Goal: Complete application form: Complete application form

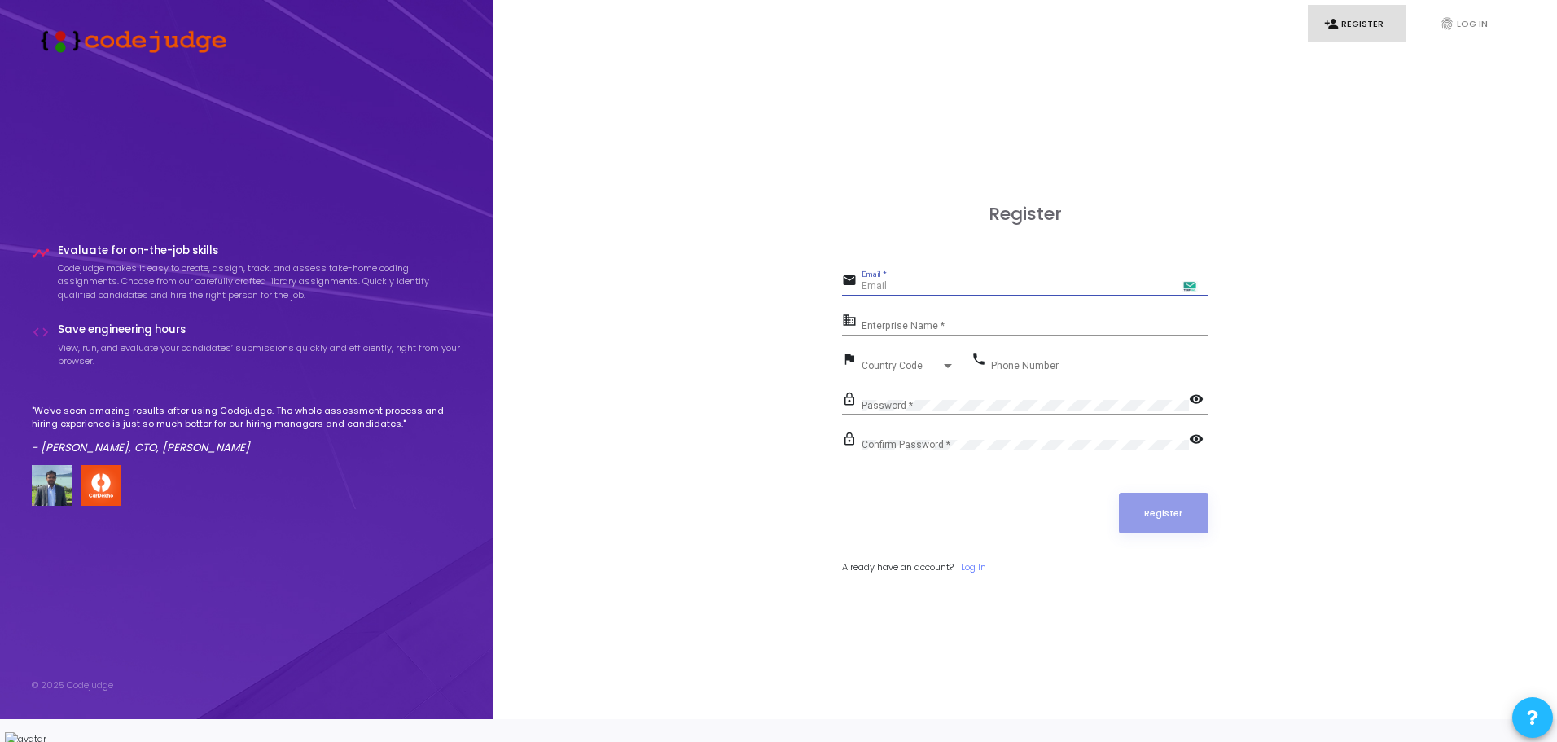
click at [1019, 292] on input "Email *" at bounding box center [1034, 286] width 347 height 11
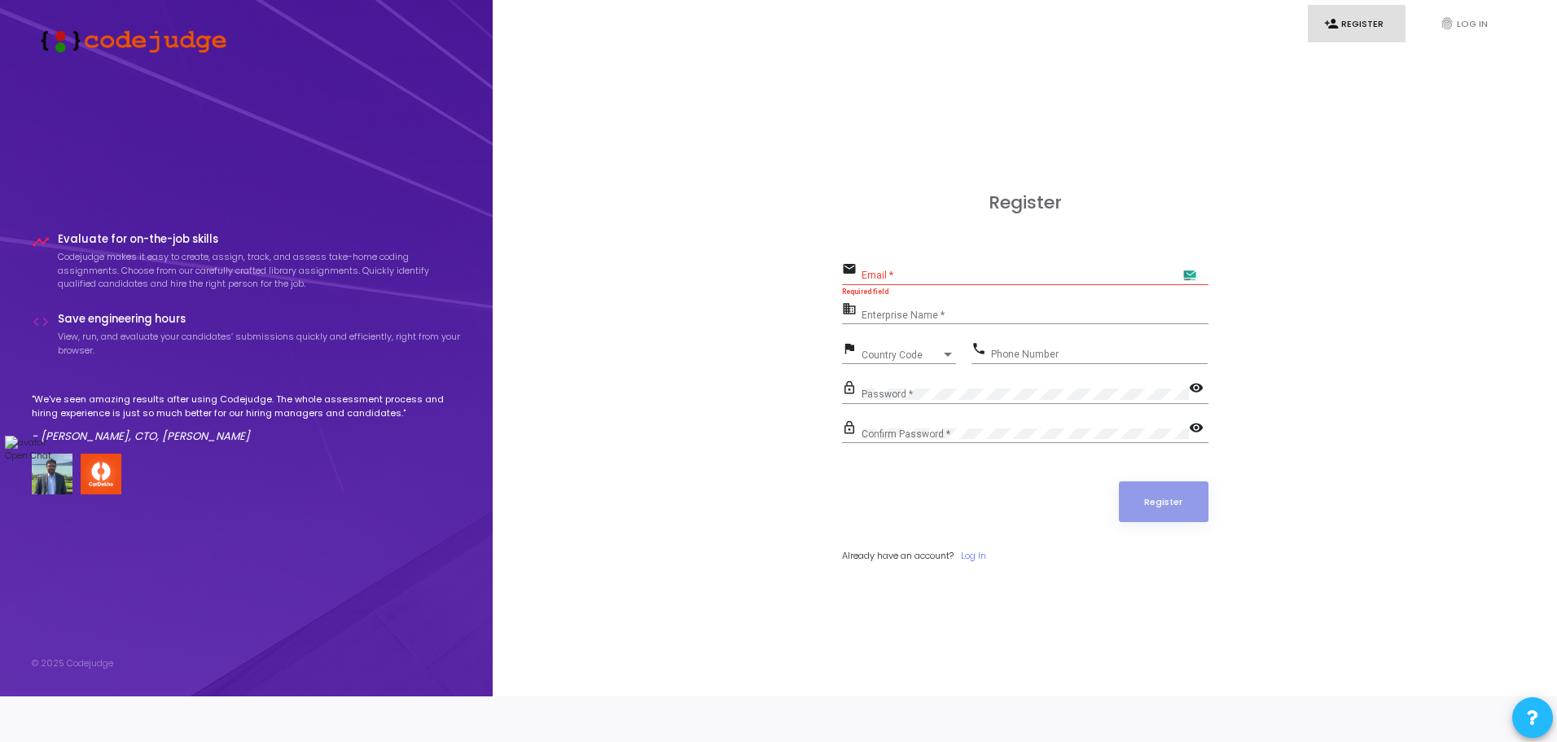
drag, startPoint x: 1538, startPoint y: 630, endPoint x: 1519, endPoint y: 356, distance: 275.0
click at [90, 449] on p "Open Chat" at bounding box center [47, 456] width 85 height 14
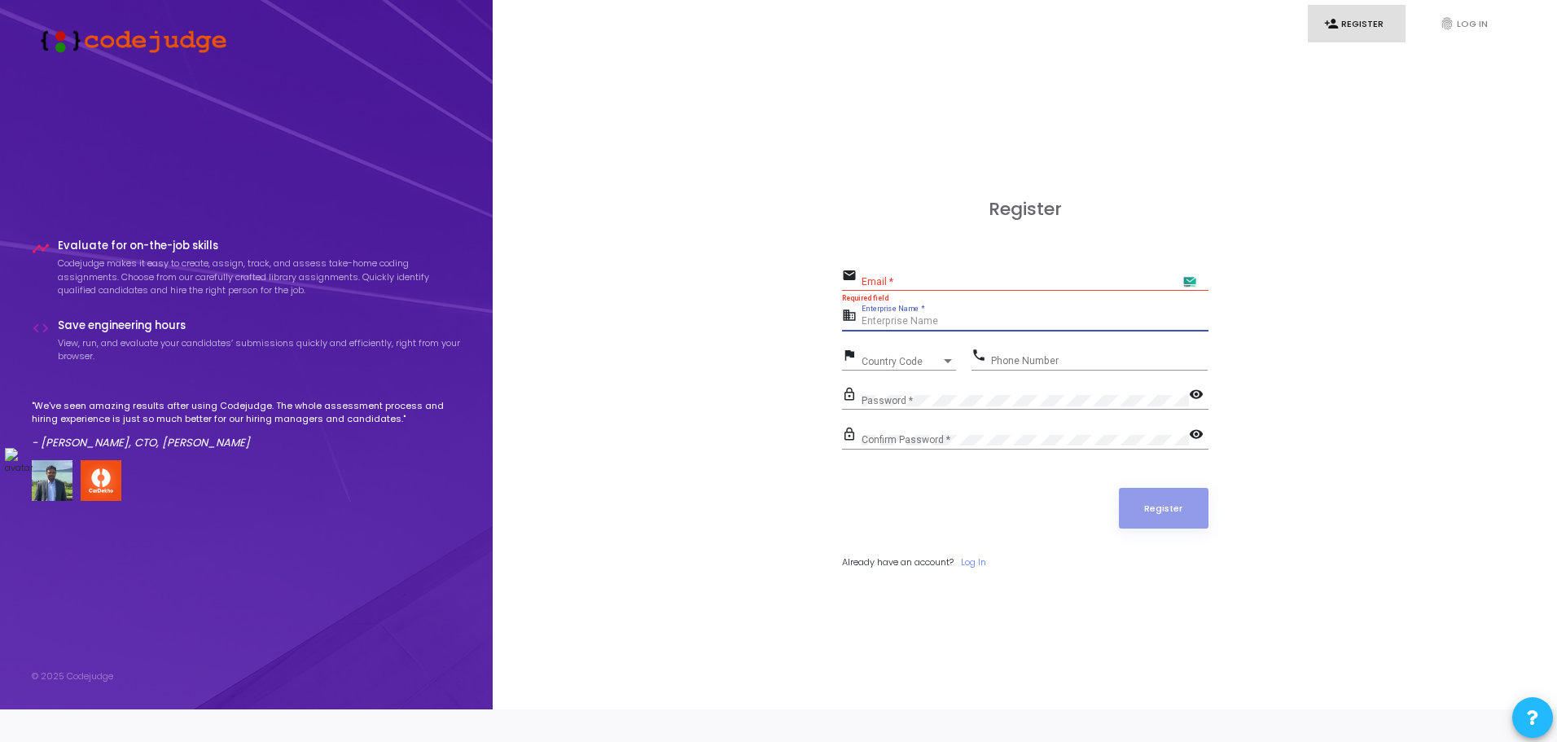
click at [944, 327] on input "Enterprise Name *" at bounding box center [1034, 321] width 347 height 11
click at [897, 366] on span "Country Code" at bounding box center [890, 361] width 58 height 11
type input "india"
click at [905, 440] on span "India +91" at bounding box center [958, 436] width 195 height 27
click at [1024, 366] on input "Phone Number" at bounding box center [1099, 360] width 217 height 11
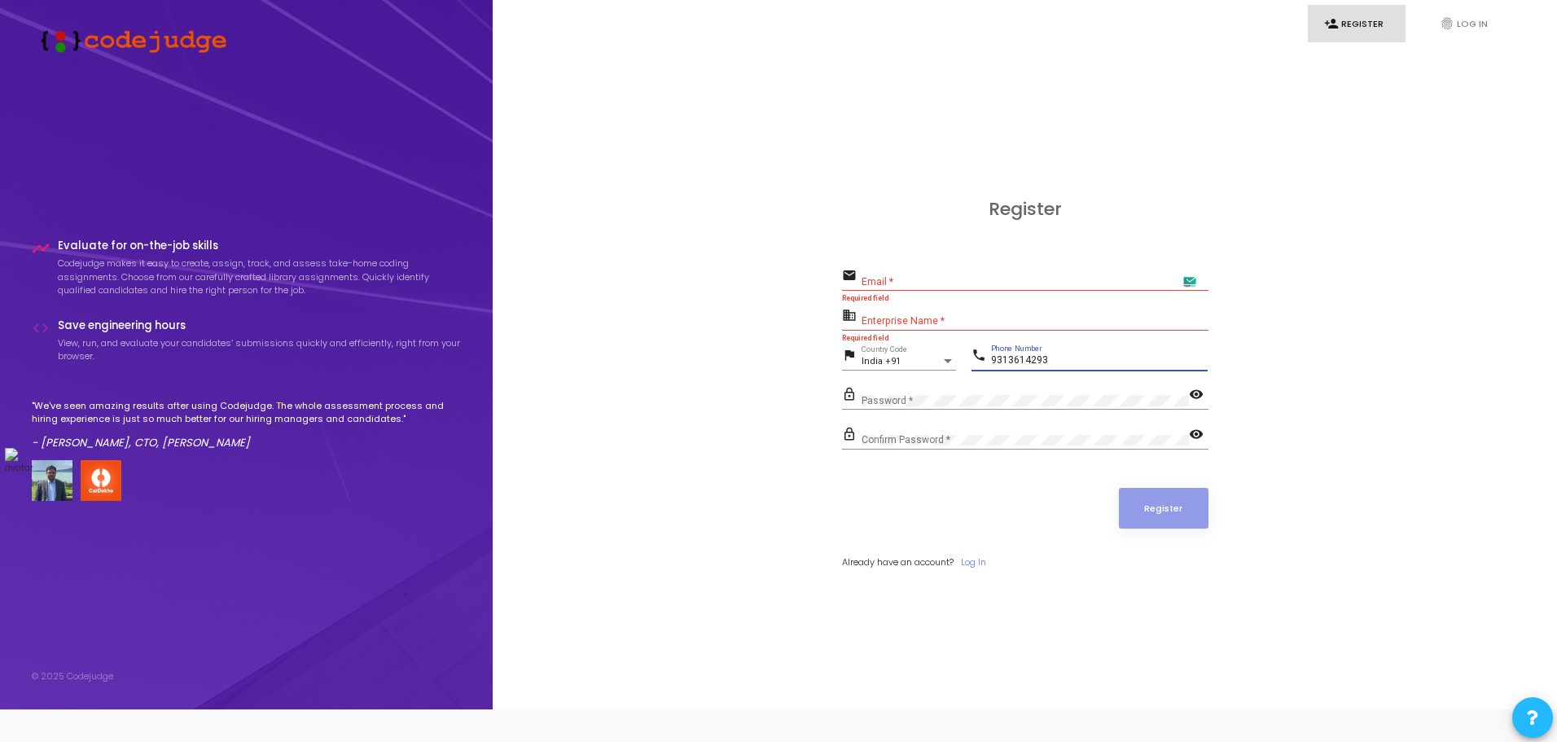
type input "9313614293"
click at [931, 287] on input "Email *" at bounding box center [1034, 281] width 347 height 11
type input "[EMAIL_ADDRESS][DOMAIN_NAME]"
click at [951, 327] on input "Enterprise Name *" at bounding box center [1034, 321] width 347 height 11
drag, startPoint x: 845, startPoint y: 327, endPoint x: 924, endPoint y: 339, distance: 79.8
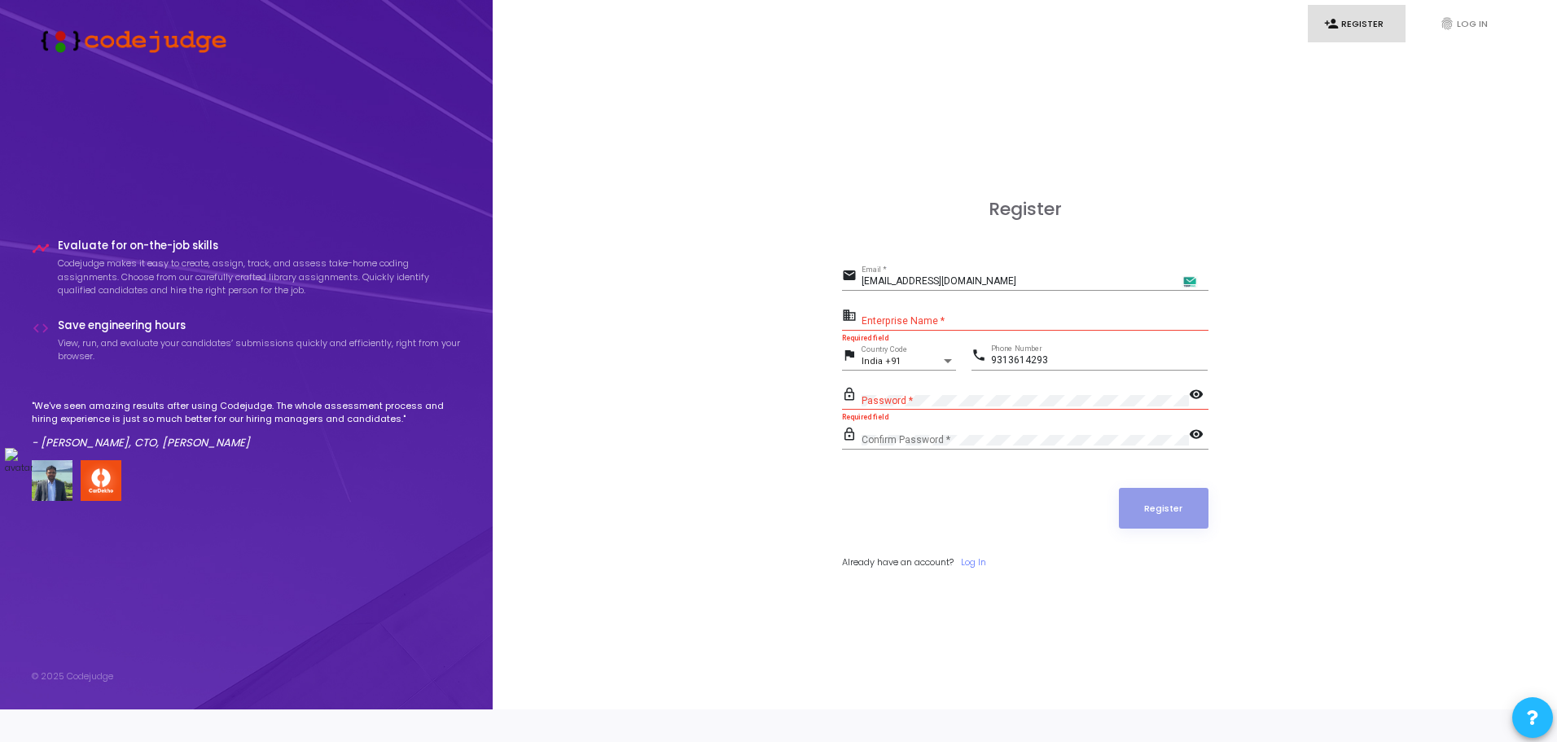
click at [924, 331] on div "business Enterprise Name *" at bounding box center [1025, 318] width 366 height 26
click at [924, 327] on input "Enterprise Name *" at bounding box center [1034, 321] width 347 height 11
click at [932, 407] on div "Password *" at bounding box center [1024, 396] width 327 height 25
click at [947, 327] on input "Enterprise Name *" at bounding box center [1034, 321] width 347 height 11
click at [920, 327] on input "Enterprise Name *" at bounding box center [1034, 321] width 347 height 11
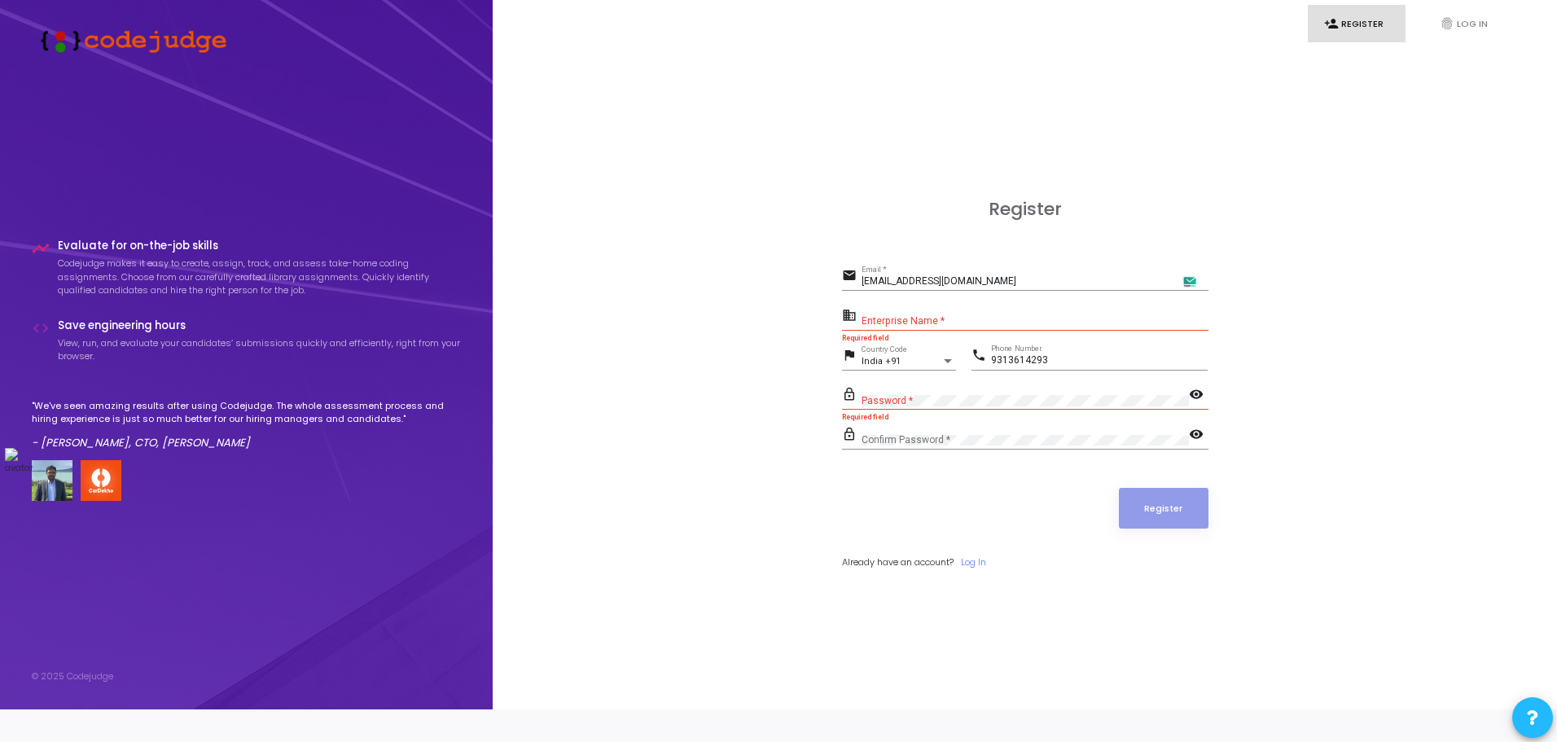
drag, startPoint x: 856, startPoint y: 316, endPoint x: 950, endPoint y: 341, distance: 97.8
click at [950, 341] on form "email [EMAIL_ADDRESS][DOMAIN_NAME] Email * business Enterprise Name * Required …" at bounding box center [1025, 417] width 366 height 304
drag, startPoint x: 950, startPoint y: 341, endPoint x: 841, endPoint y: 317, distance: 111.8
click at [842, 317] on form "email [EMAIL_ADDRESS][DOMAIN_NAME] Email * business Enterprise Name * Required …" at bounding box center [1025, 417] width 366 height 304
drag, startPoint x: 857, startPoint y: 326, endPoint x: 1014, endPoint y: 326, distance: 157.1
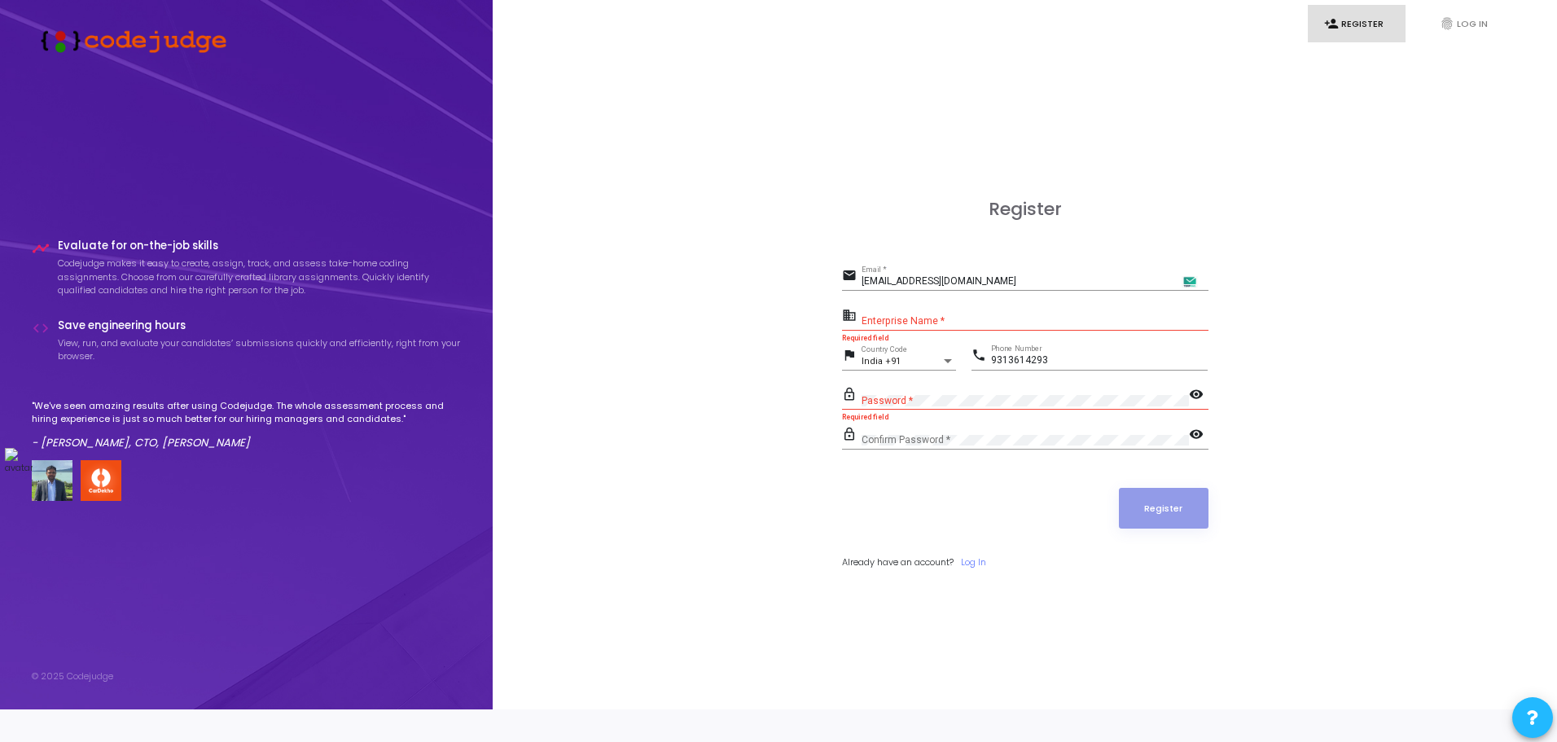
click at [1014, 326] on div "business Enterprise Name *" at bounding box center [1025, 318] width 366 height 26
click at [1000, 327] on input "Enterprise Name *" at bounding box center [1034, 321] width 347 height 11
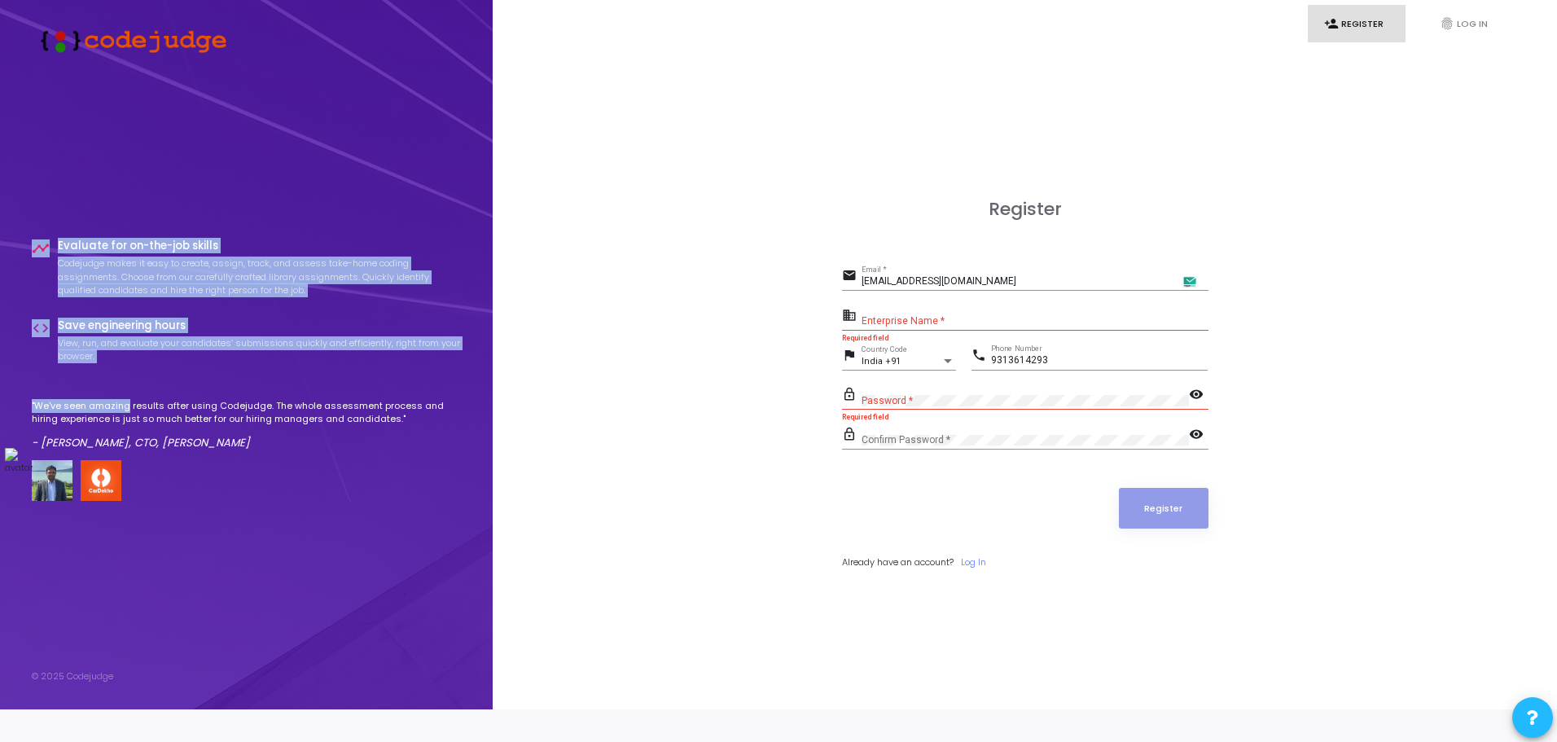
drag, startPoint x: 29, startPoint y: 258, endPoint x: 125, endPoint y: 404, distance: 174.6
click at [125, 404] on div "timeline Evaluate for on-the-job skills Codejudge makes it easy to create, assi…" at bounding box center [246, 354] width 493 height 709
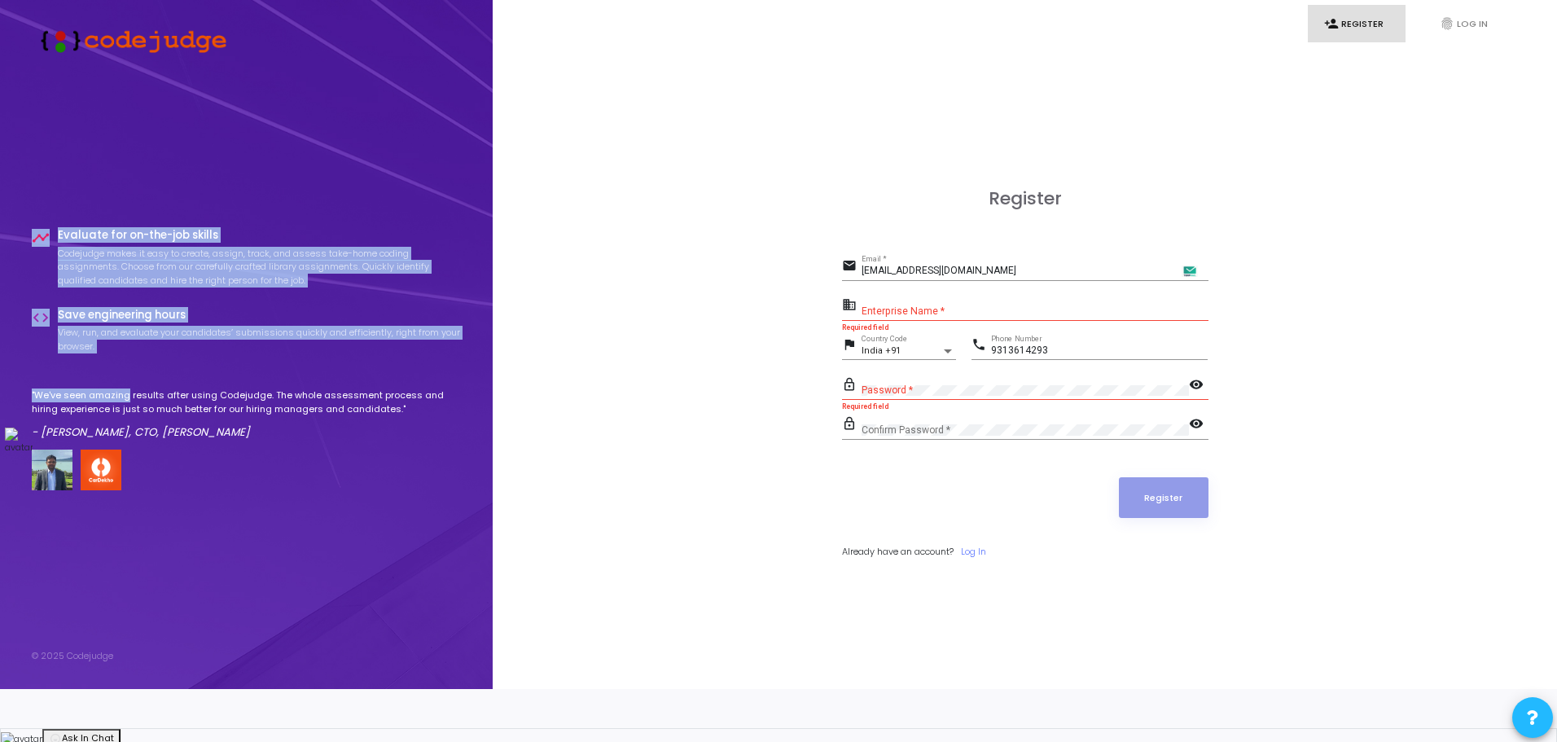
click at [50, 285] on div "timeline" at bounding box center [45, 262] width 26 height 67
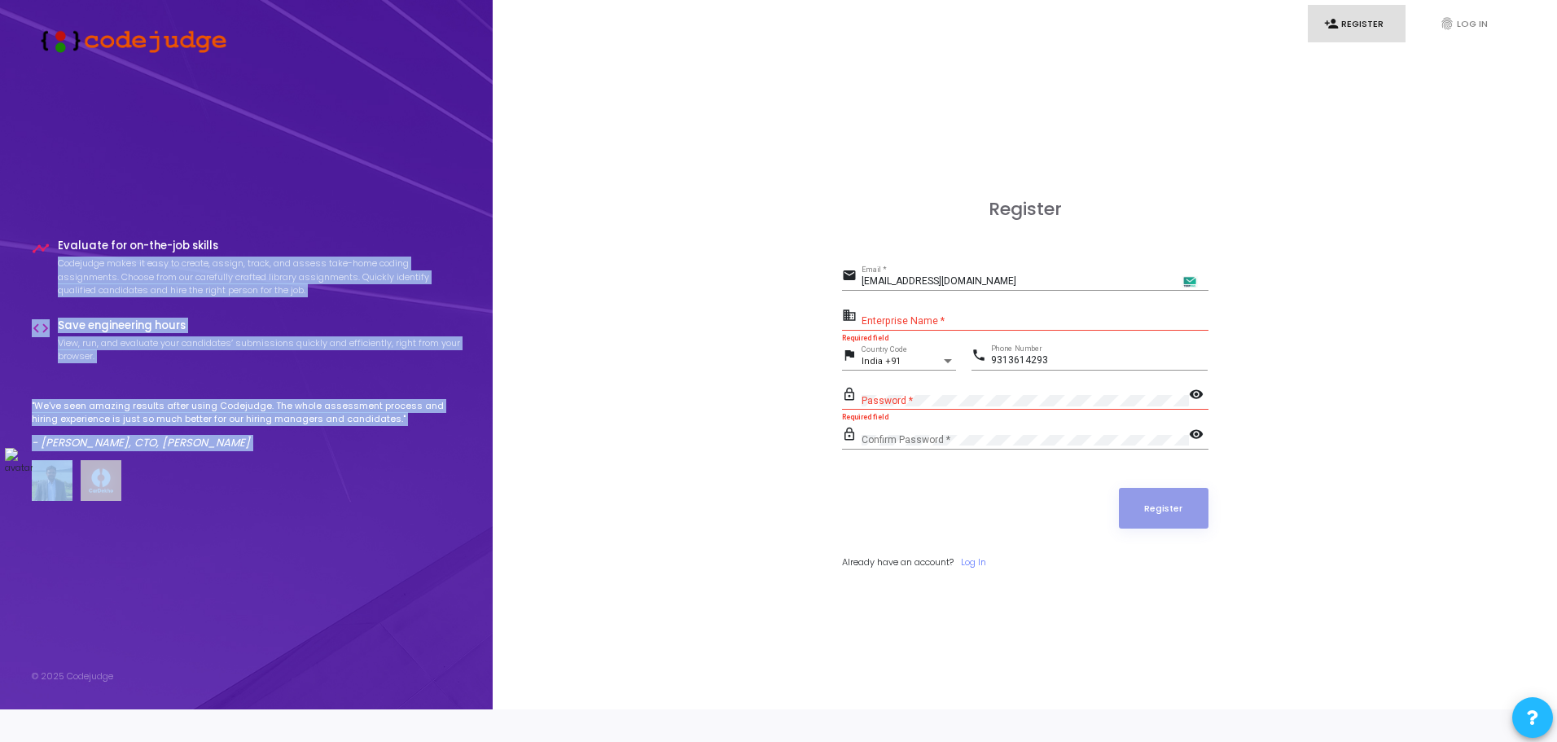
drag, startPoint x: 57, startPoint y: 269, endPoint x: 127, endPoint y: 502, distance: 243.9
click at [127, 501] on div "timeline Evaluate for on-the-job skills Codejudge makes it easy to create, assi…" at bounding box center [247, 369] width 430 height 261
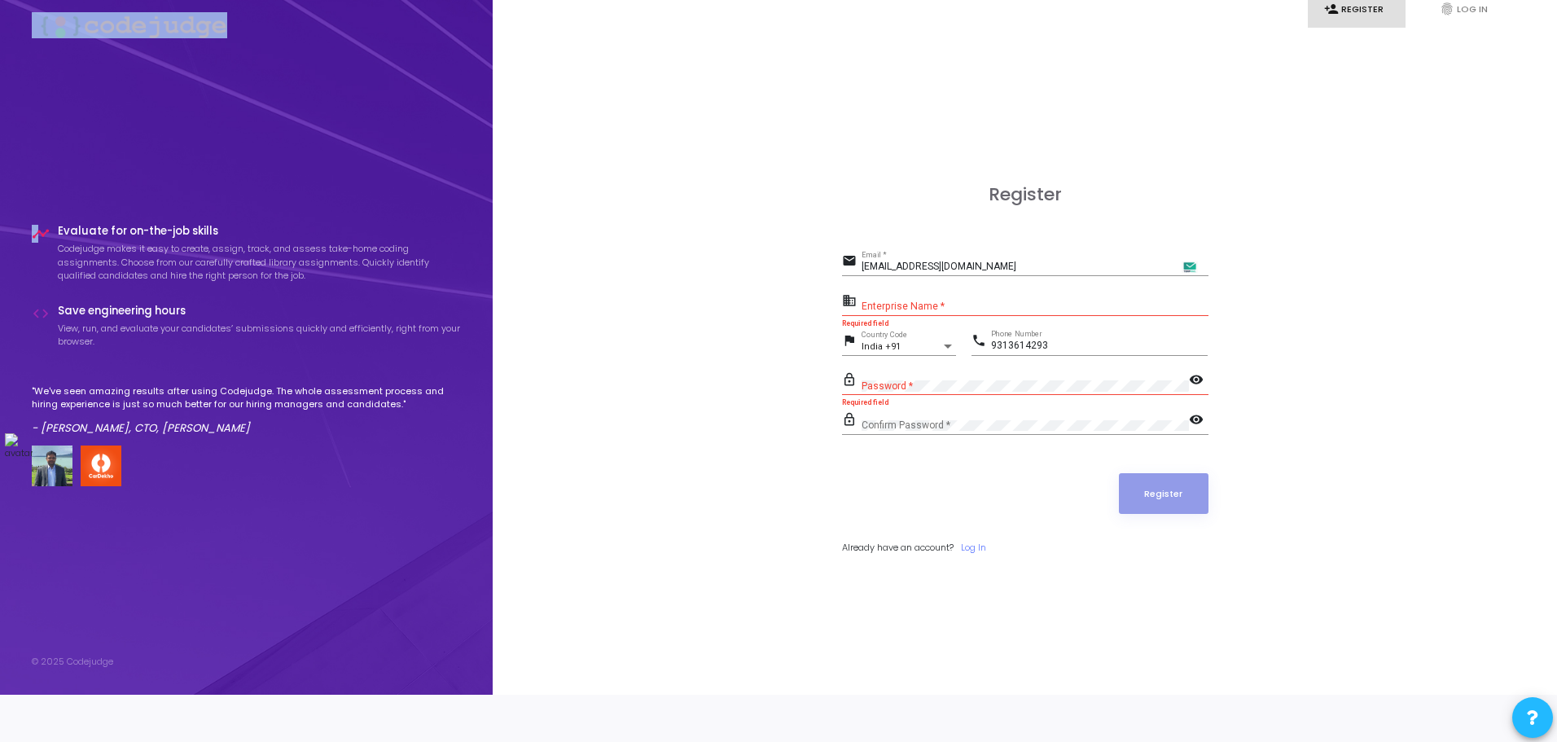
drag, startPoint x: 17, startPoint y: 28, endPoint x: 39, endPoint y: 218, distance: 191.8
click at [39, 218] on div "timeline Evaluate for on-the-job skills Codejudge makes it easy to create, assi…" at bounding box center [246, 339] width 493 height 709
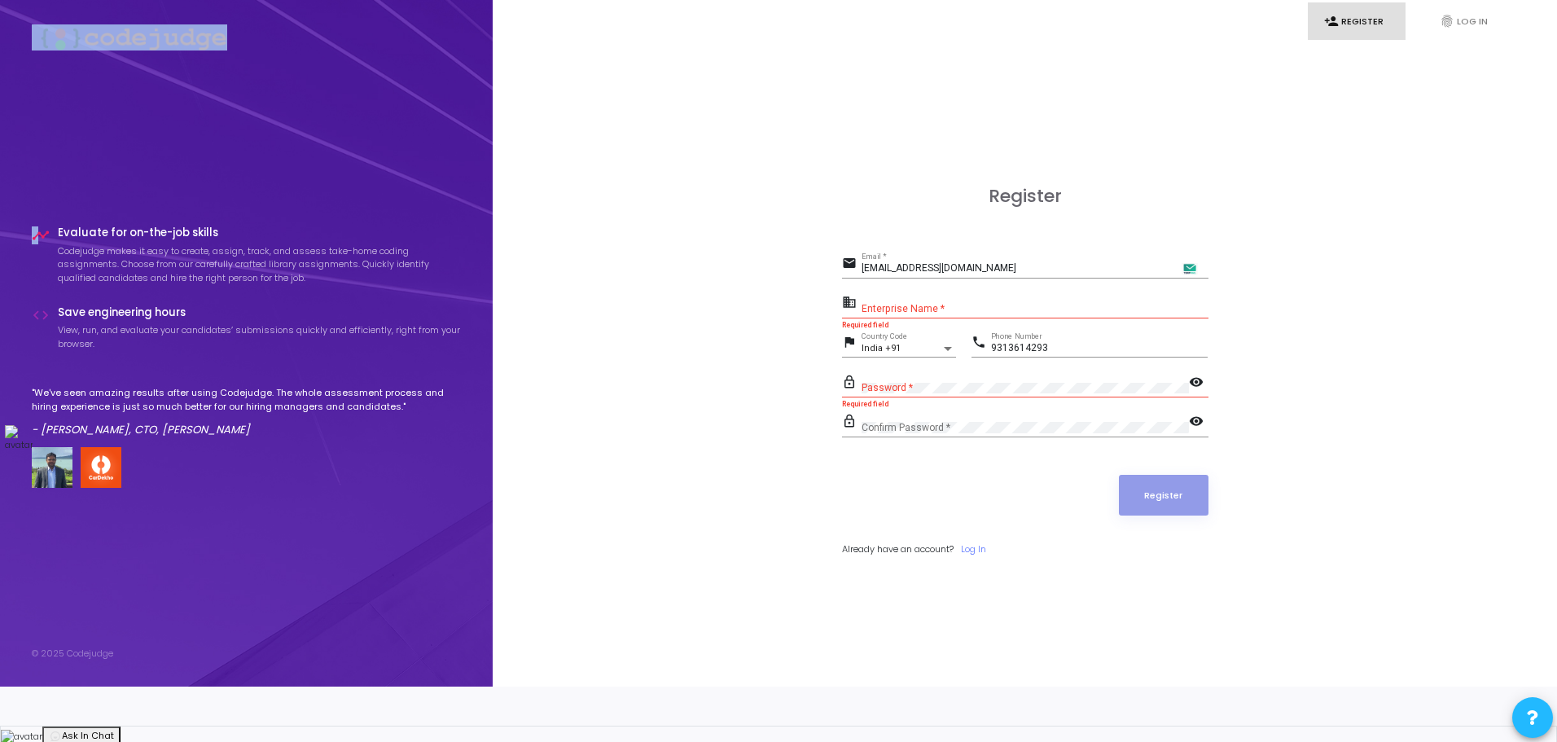
scroll to position [0, 0]
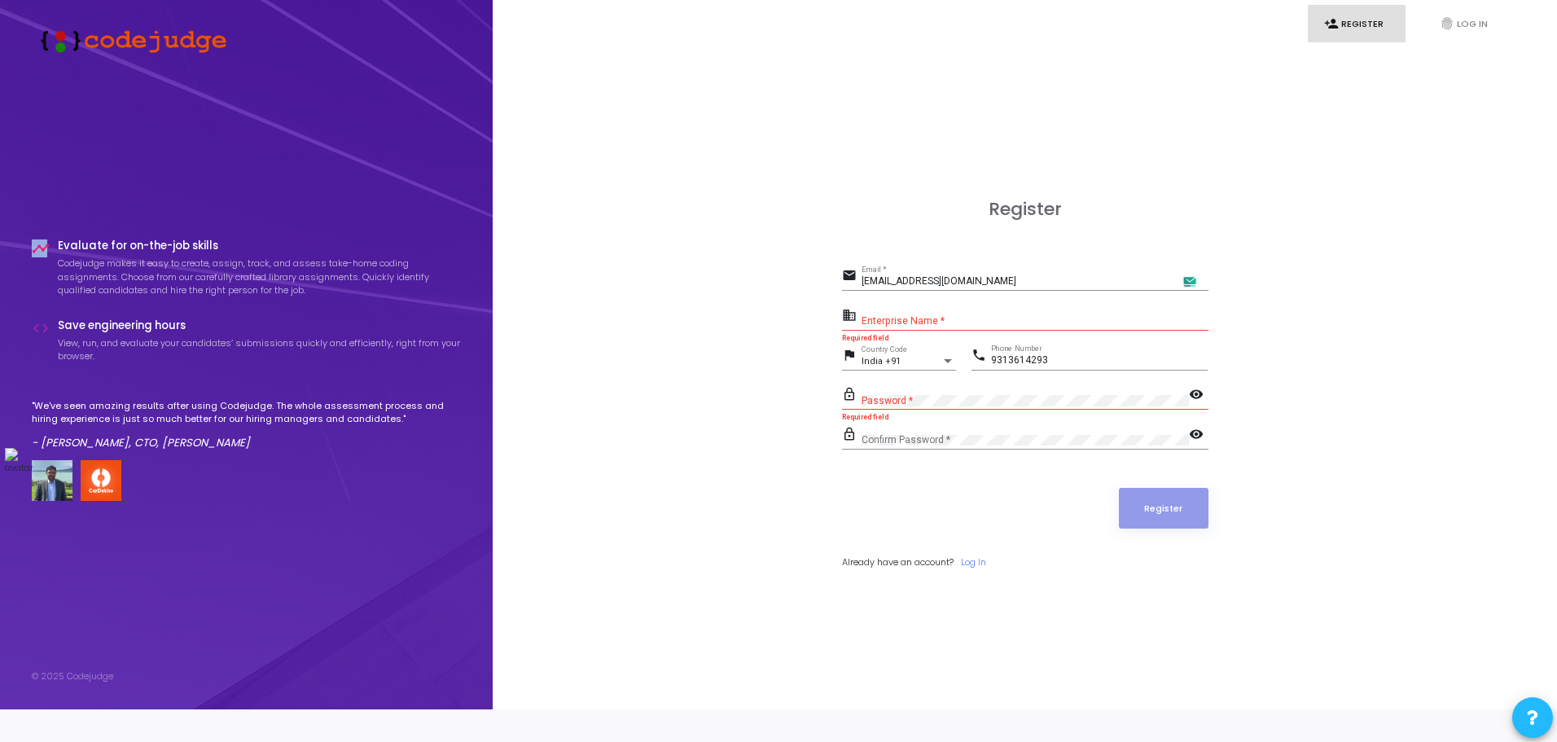
drag, startPoint x: 46, startPoint y: 260, endPoint x: 20, endPoint y: 272, distance: 29.5
click at [20, 272] on div "timeline Evaluate for on-the-job skills Codejudge makes it easy to create, assi…" at bounding box center [246, 354] width 493 height 709
click at [20, 268] on div "timeline Evaluate for on-the-job skills Codejudge makes it easy to create, assi…" at bounding box center [246, 354] width 493 height 709
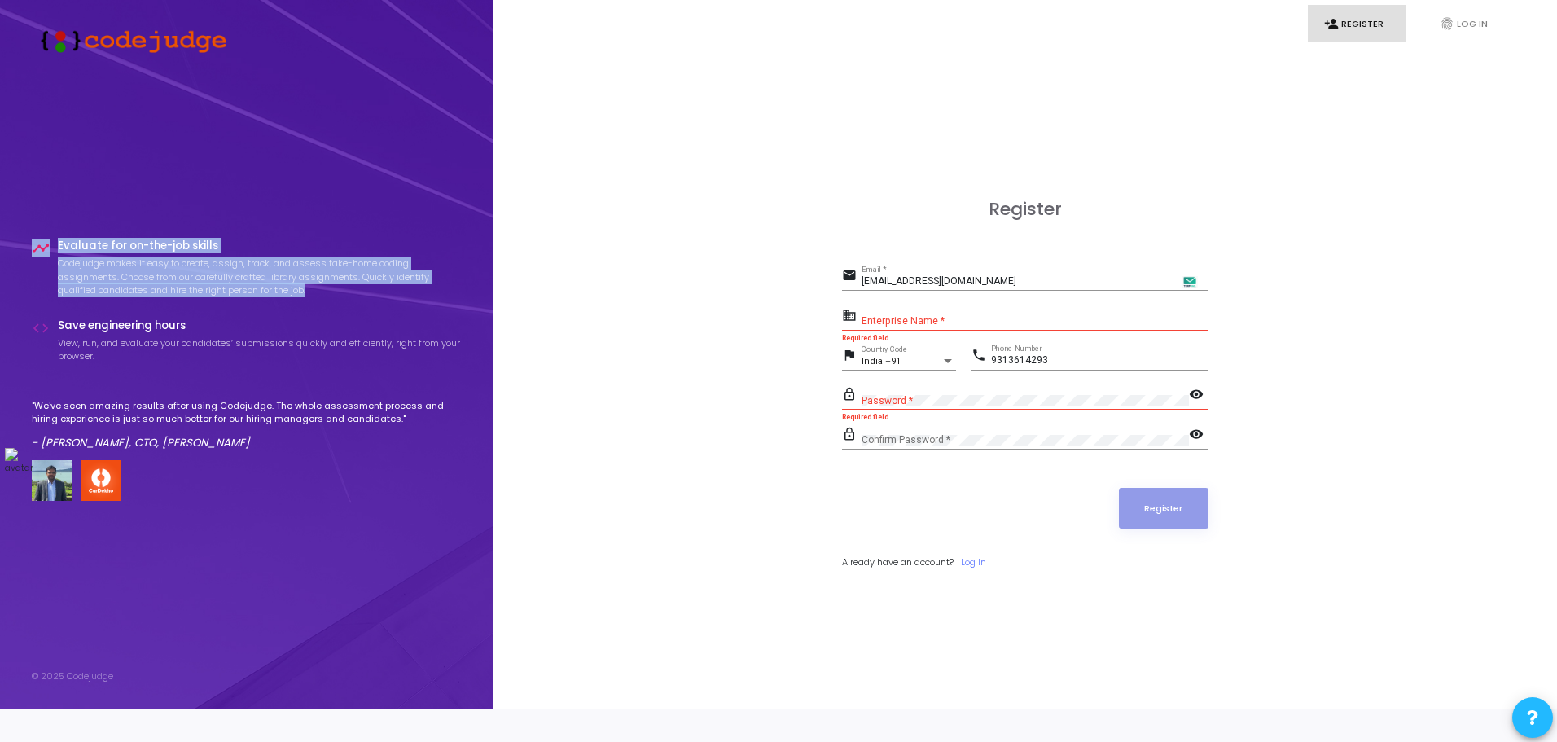
drag, startPoint x: 20, startPoint y: 268, endPoint x: 330, endPoint y: 318, distance: 314.3
click at [330, 318] on div "timeline Evaluate for on-the-job skills Codejudge makes it easy to create, assi…" at bounding box center [246, 354] width 493 height 709
click at [309, 288] on p "Codejudge makes it easy to create, assign, track, and assess take-home coding a…" at bounding box center [260, 276] width 404 height 41
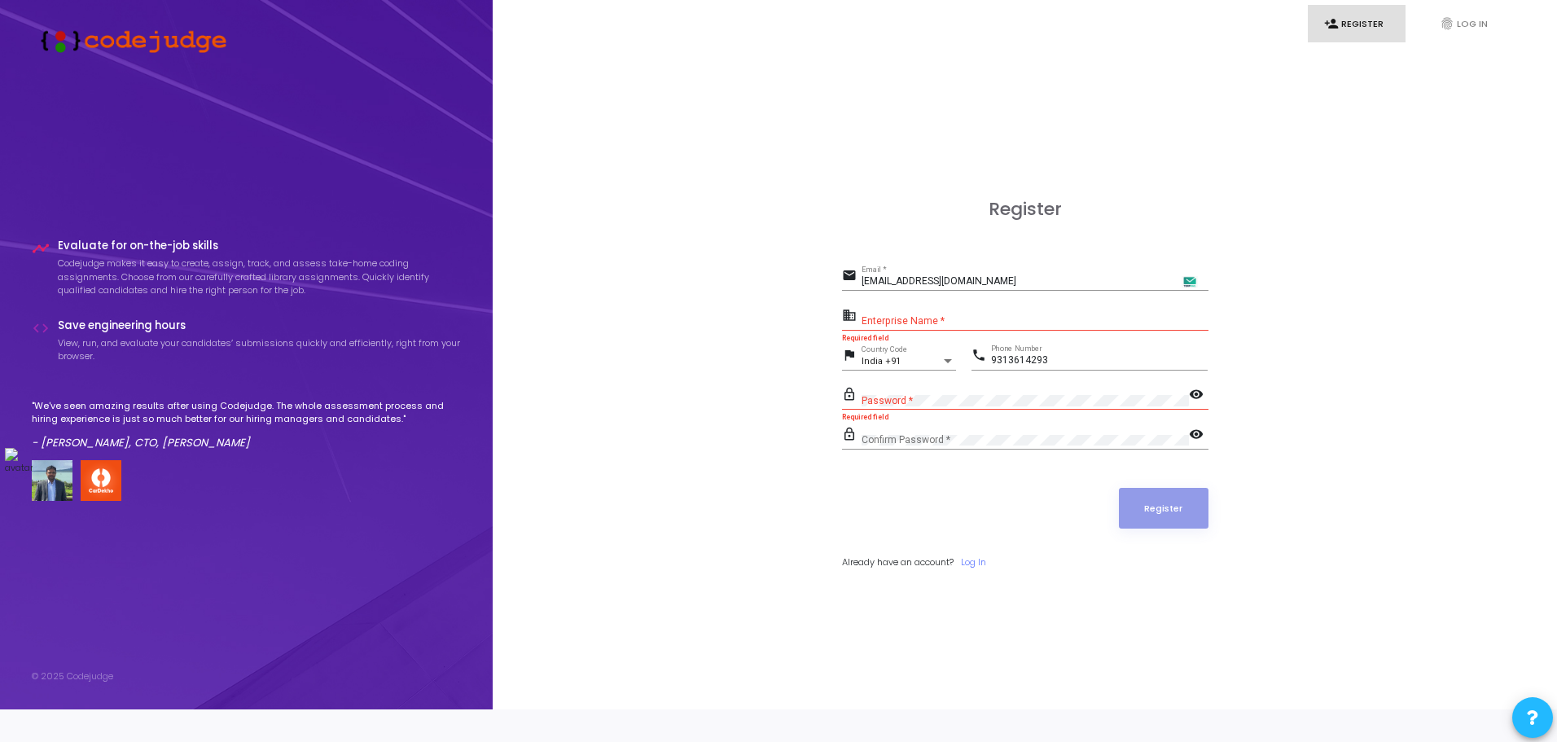
click at [309, 288] on p "Codejudge makes it easy to create, assign, track, and assess take-home coding a…" at bounding box center [260, 276] width 404 height 41
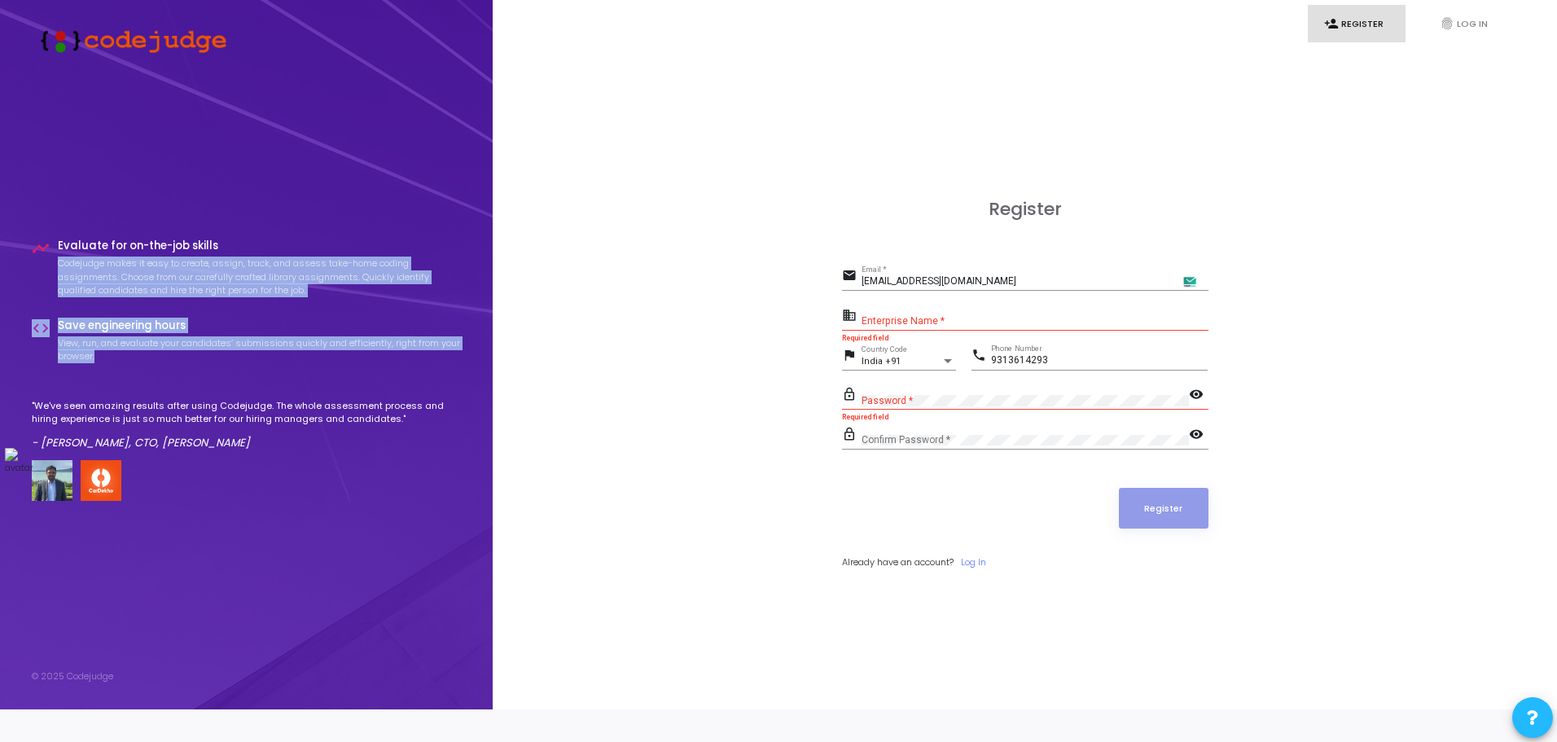
drag, startPoint x: 367, startPoint y: 231, endPoint x: 394, endPoint y: 370, distance: 141.8
click at [394, 370] on div "timeline Evaluate for on-the-job skills Codejudge makes it easy to create, assi…" at bounding box center [247, 374] width 430 height 589
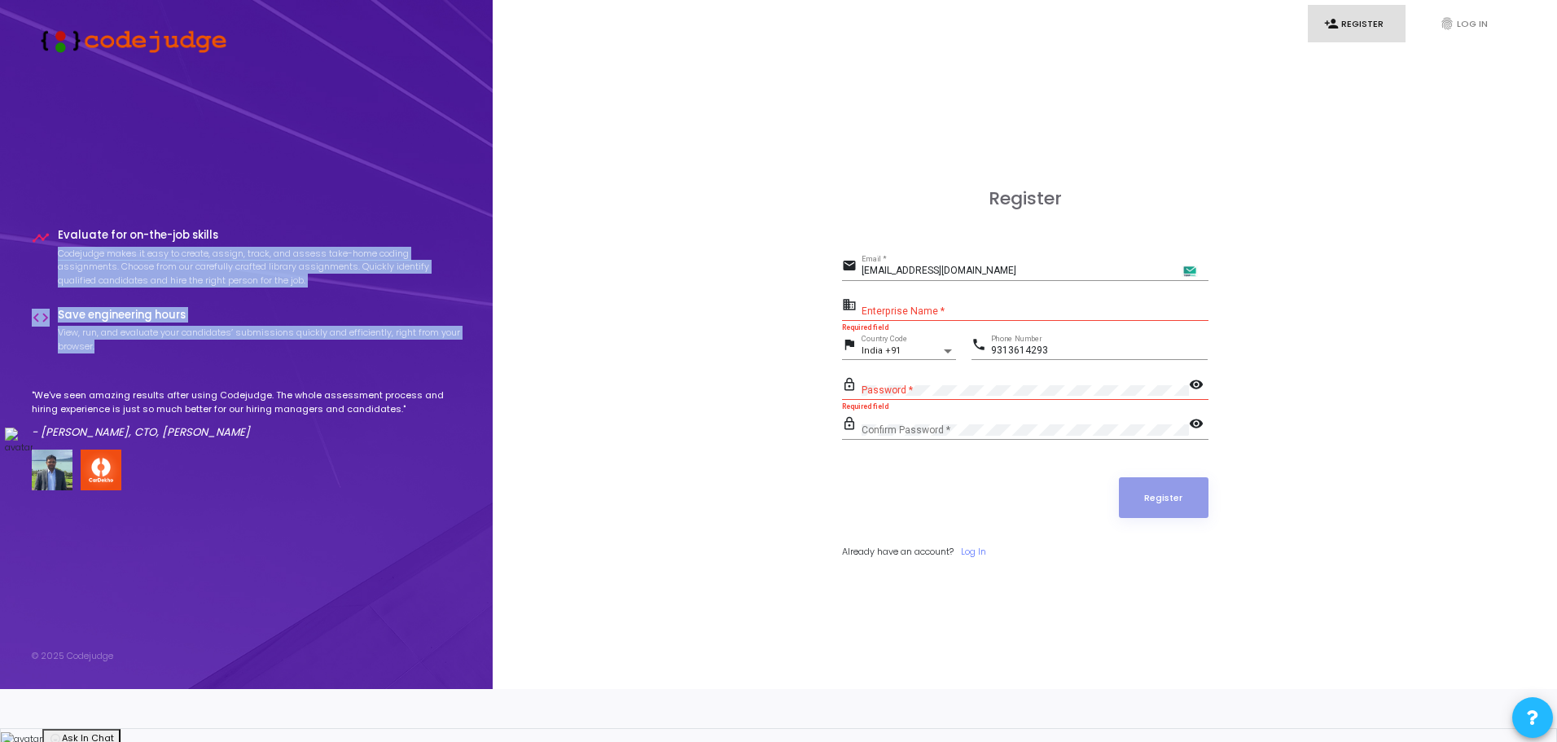
click at [358, 283] on p "Codejudge makes it easy to create, assign, track, and assess take-home coding a…" at bounding box center [260, 267] width 404 height 41
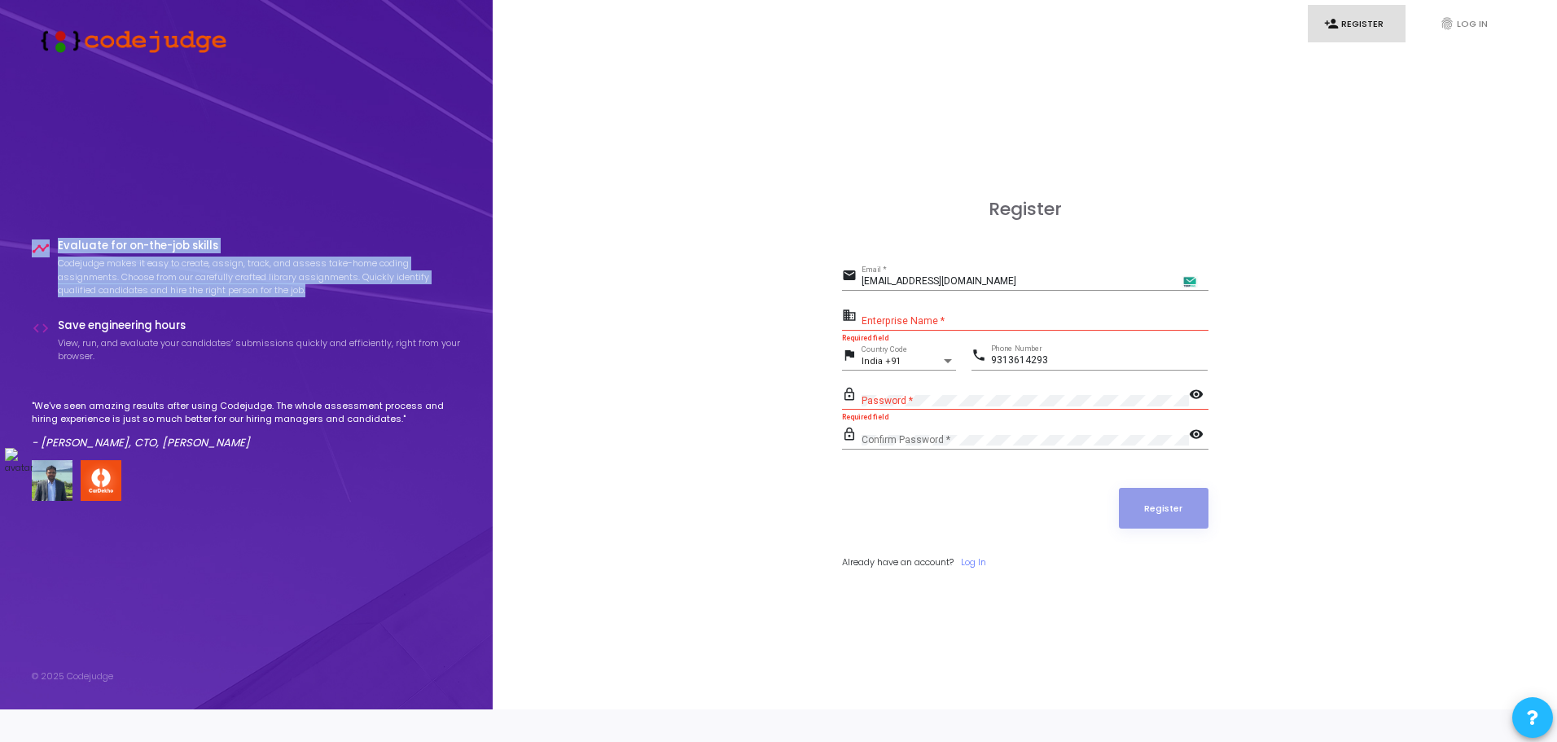
drag, startPoint x: 349, startPoint y: 303, endPoint x: 26, endPoint y: 268, distance: 325.1
click at [26, 268] on div "timeline Evaluate for on-the-job skills Codejudge makes it easy to create, assi…" at bounding box center [246, 354] width 493 height 709
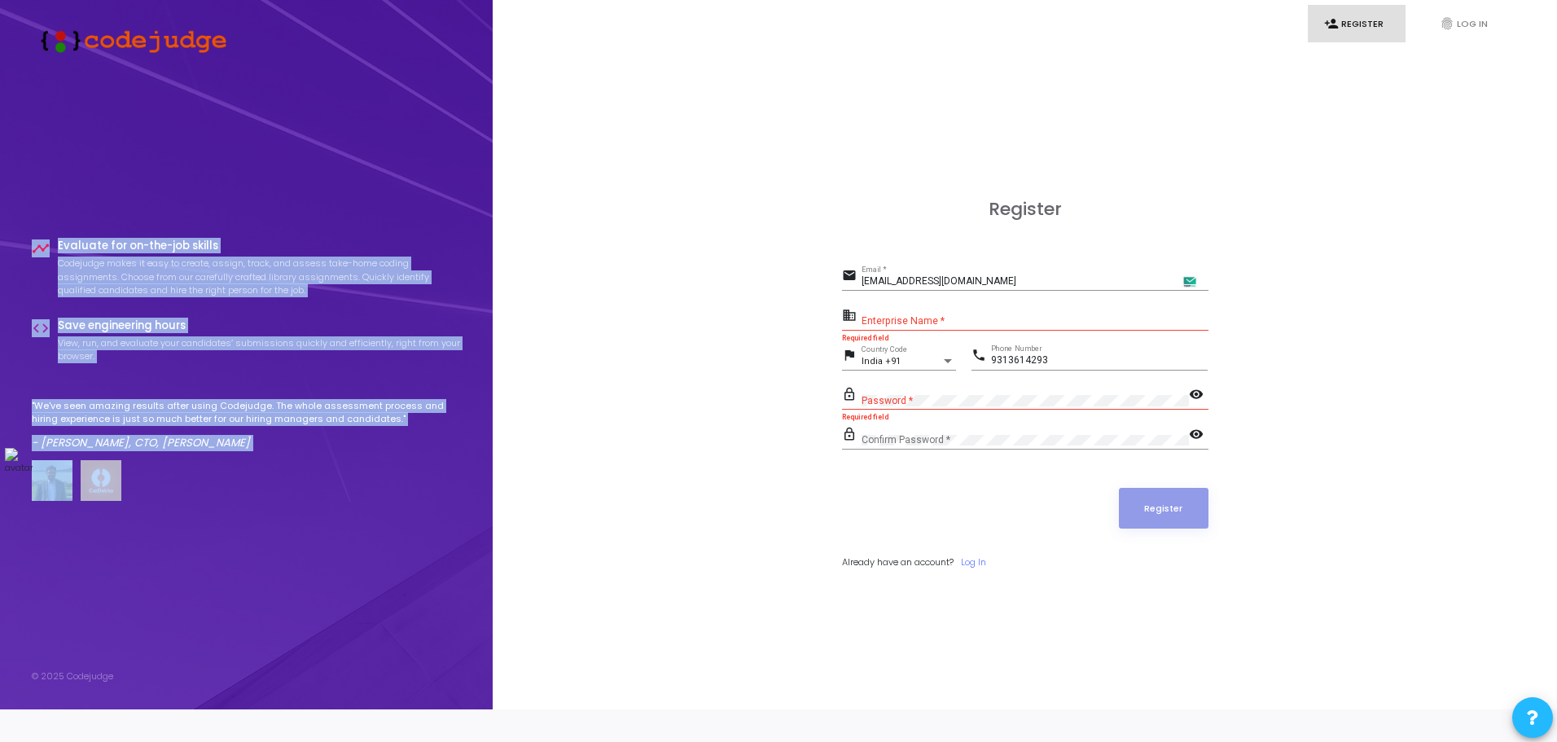
drag, startPoint x: 23, startPoint y: 249, endPoint x: 267, endPoint y: 506, distance: 354.2
click at [267, 506] on div "timeline Evaluate for on-the-job skills Codejudge makes it easy to create, assi…" at bounding box center [246, 354] width 493 height 709
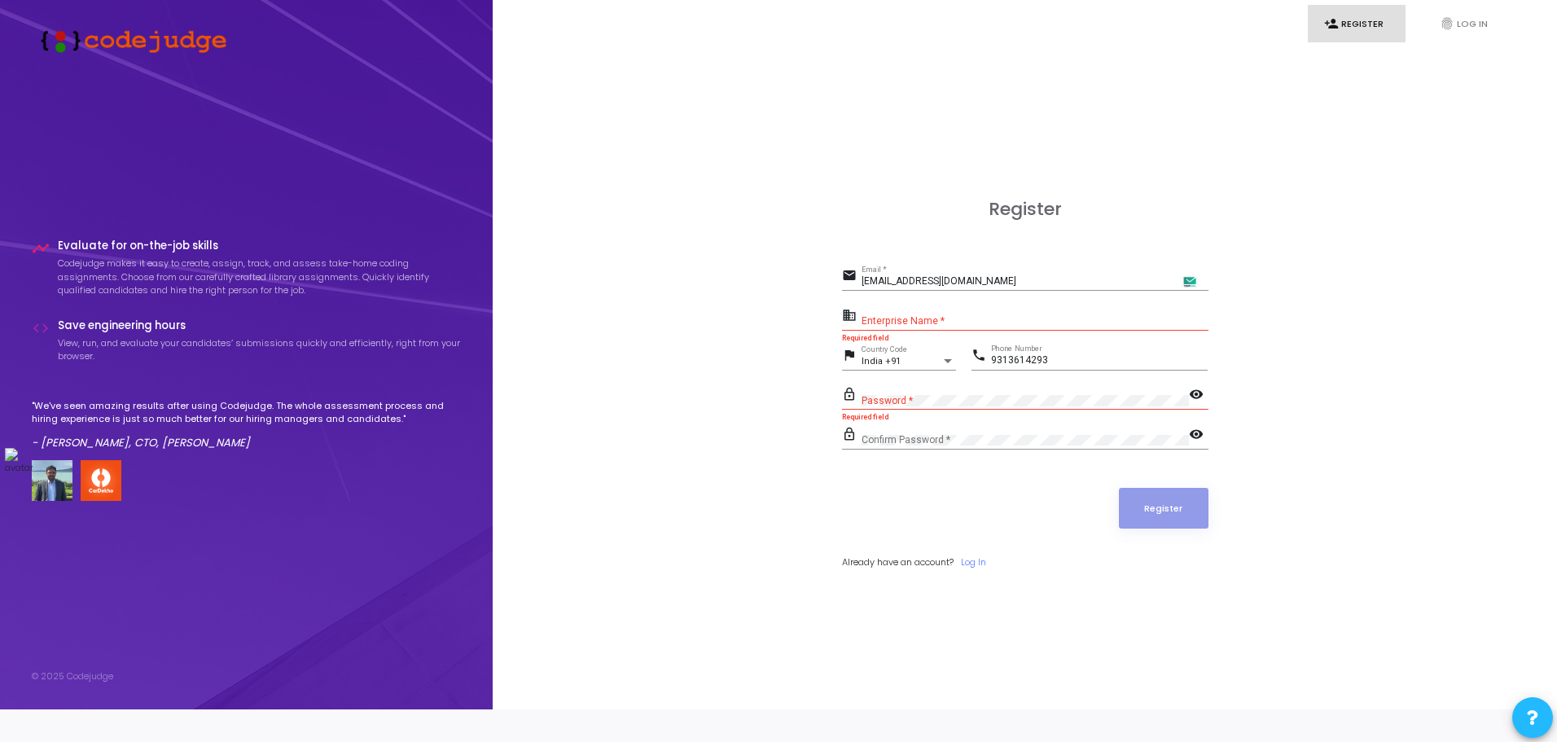
click at [703, 144] on div "Register email [EMAIL_ADDRESS][DOMAIN_NAME] Email * business Enterprise Name * …" at bounding box center [1024, 401] width 1028 height 709
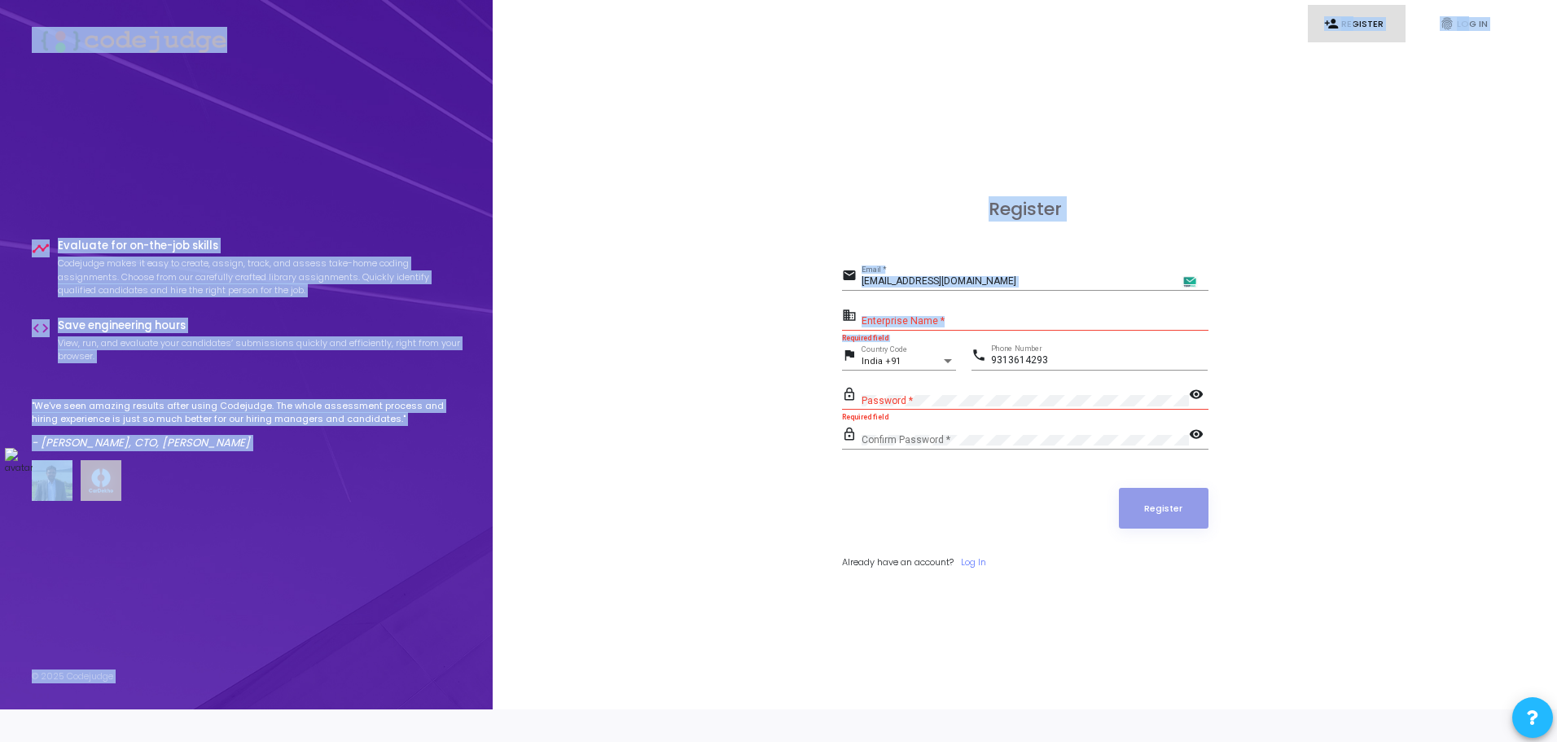
drag, startPoint x: 20, startPoint y: 23, endPoint x: 720, endPoint y: 363, distance: 777.8
click at [717, 364] on div "timeline Evaluate for on-the-job skills Codejudge makes it easy to create, assi…" at bounding box center [778, 354] width 1557 height 709
click at [1041, 140] on div "Register email [EMAIL_ADDRESS][DOMAIN_NAME] Email * business Enterprise Name * …" at bounding box center [1024, 401] width 1028 height 709
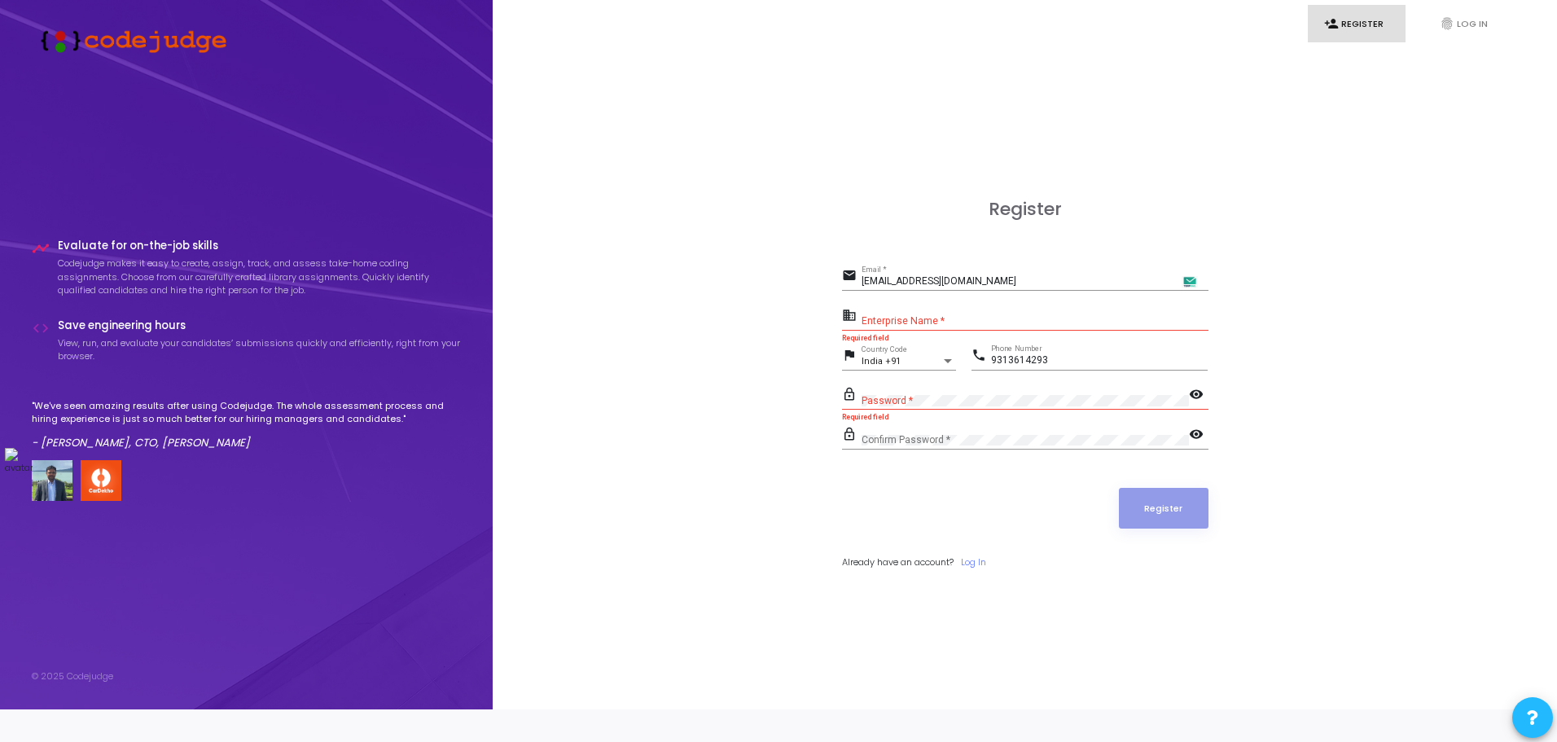
click at [725, 223] on div "Register email [EMAIL_ADDRESS][DOMAIN_NAME] Email * business Enterprise Name * …" at bounding box center [1024, 401] width 1028 height 709
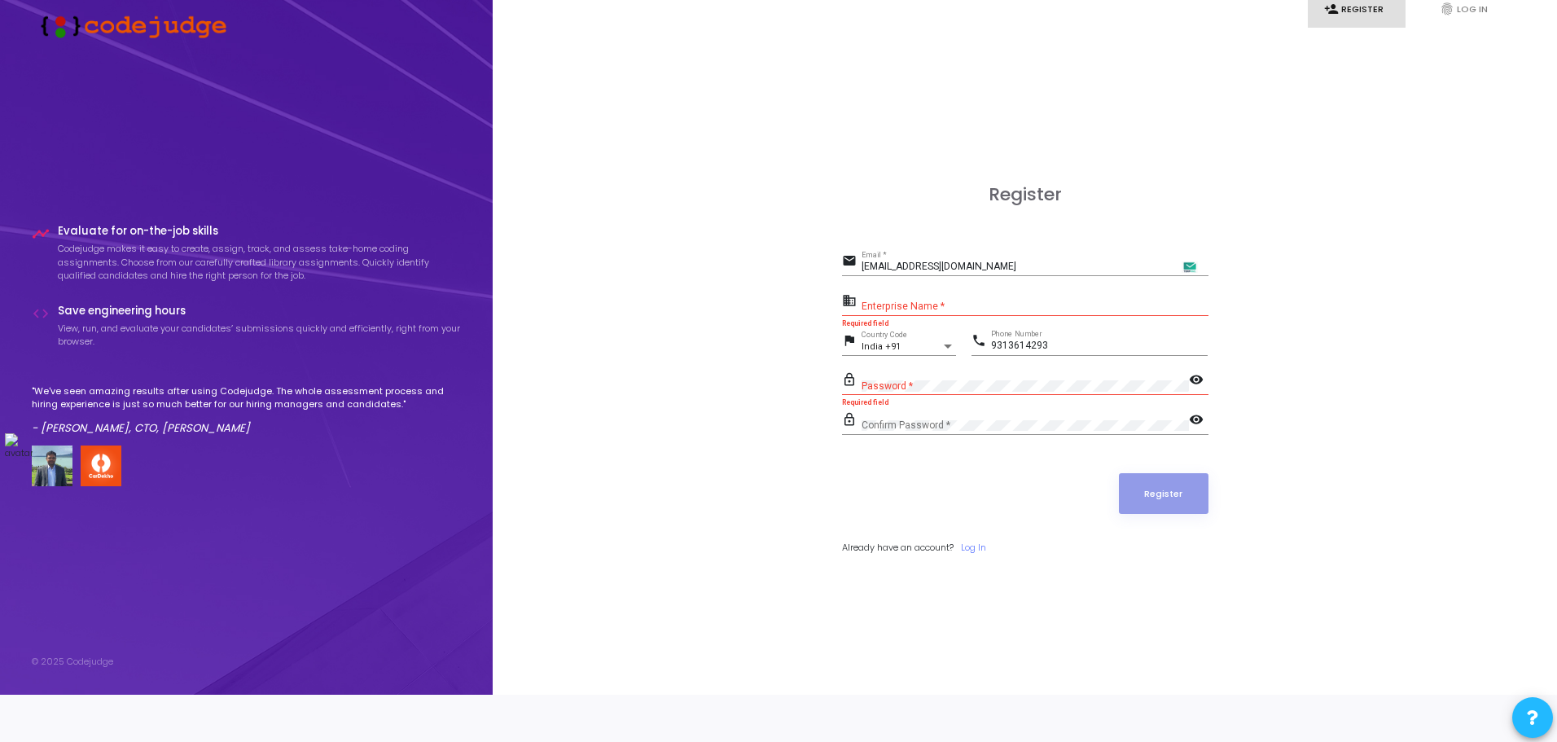
scroll to position [47, 0]
drag, startPoint x: 7, startPoint y: 249, endPoint x: 20, endPoint y: 196, distance: 54.3
click at [0, 194] on div "timeline Evaluate for on-the-job skills Codejudge makes it easy to create, assi…" at bounding box center [246, 339] width 493 height 709
click at [67, 138] on div "timeline Evaluate for on-the-job skills Codejudge makes it easy to create, assi…" at bounding box center [247, 359] width 430 height 589
